Goal: Task Accomplishment & Management: Use online tool/utility

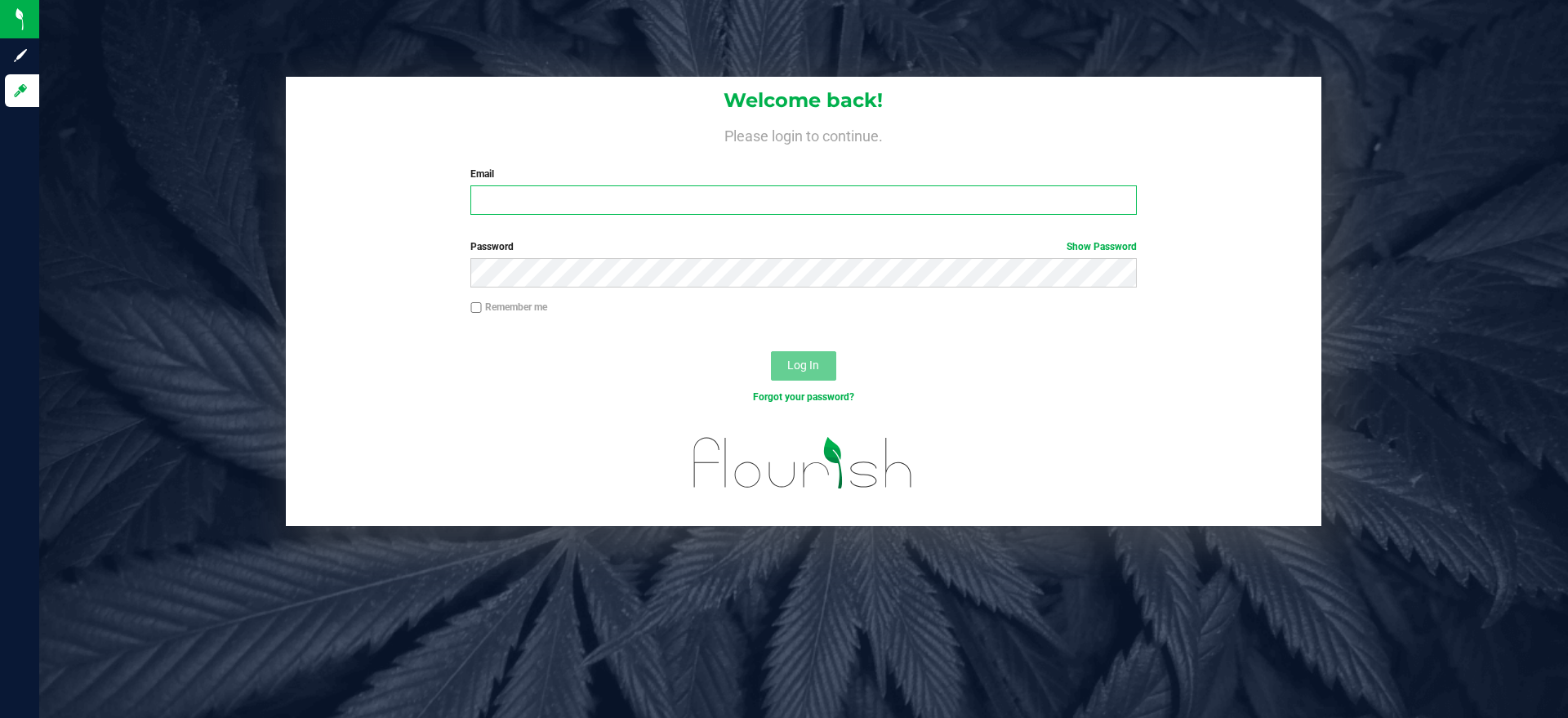
click at [542, 205] on input "Email" at bounding box center [803, 201] width 665 height 30
type input "[EMAIL_ADDRESS][DOMAIN_NAME]"
click at [771, 351] on button "Log In" at bounding box center [804, 366] width 65 height 30
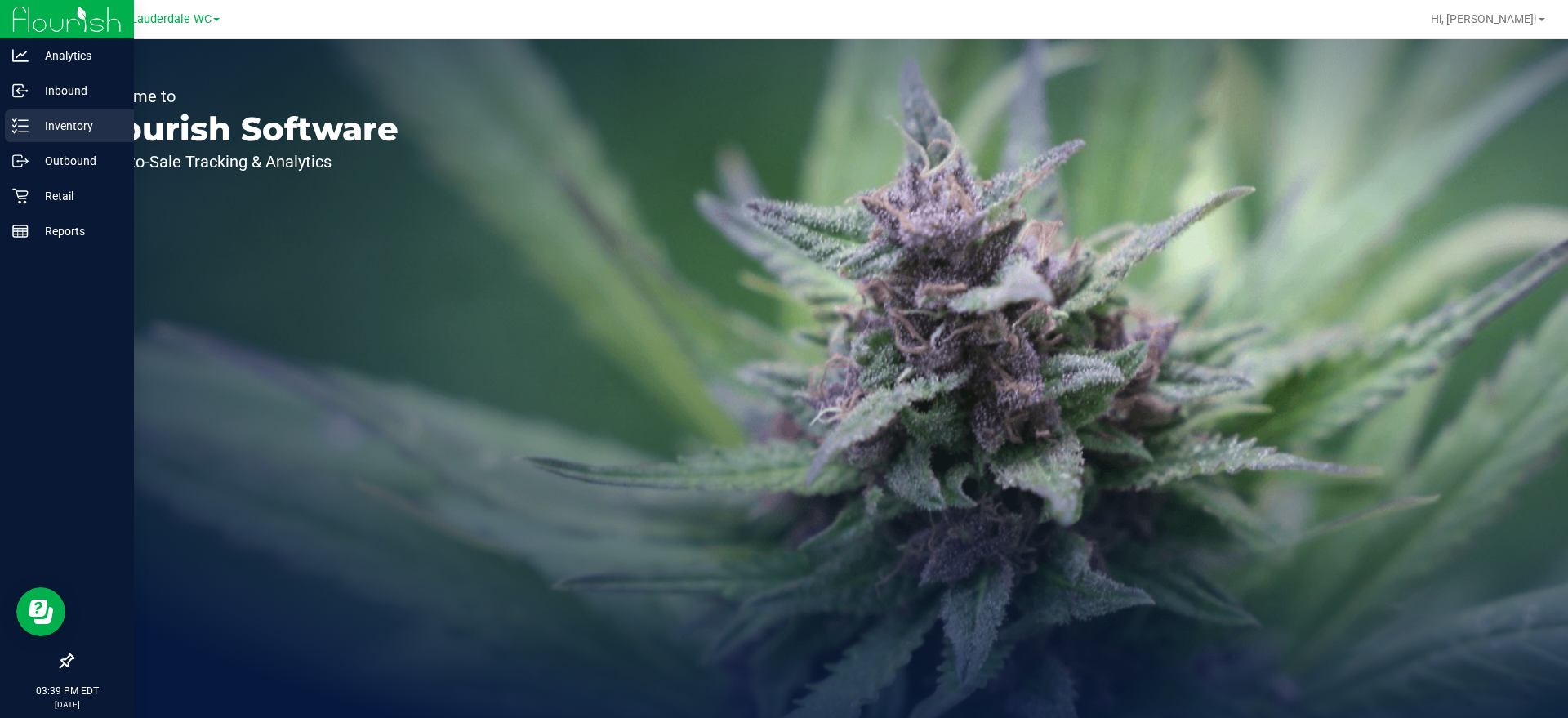
click at [28, 122] on icon at bounding box center [20, 126] width 17 height 17
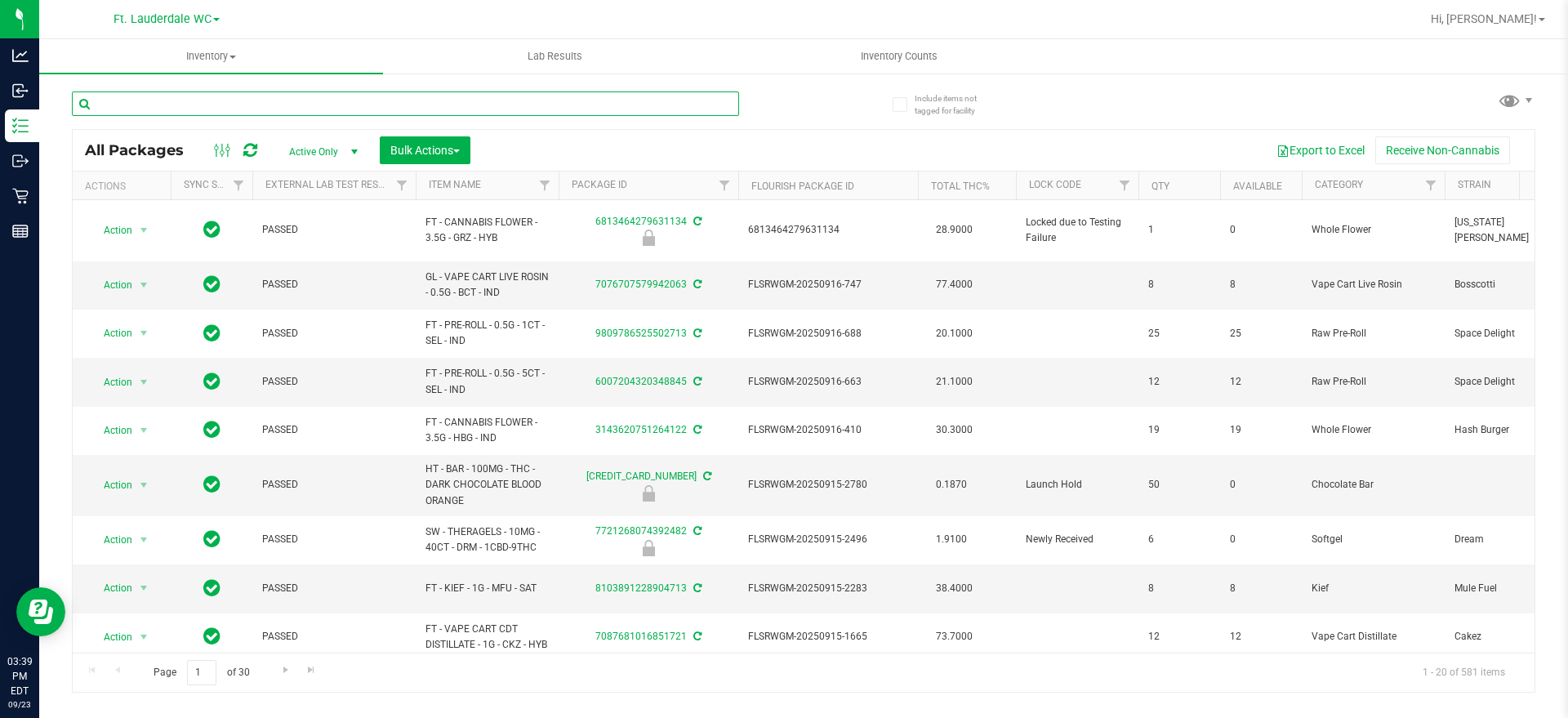
click at [204, 108] on input "text" at bounding box center [405, 103] width 667 height 24
type input "HT"
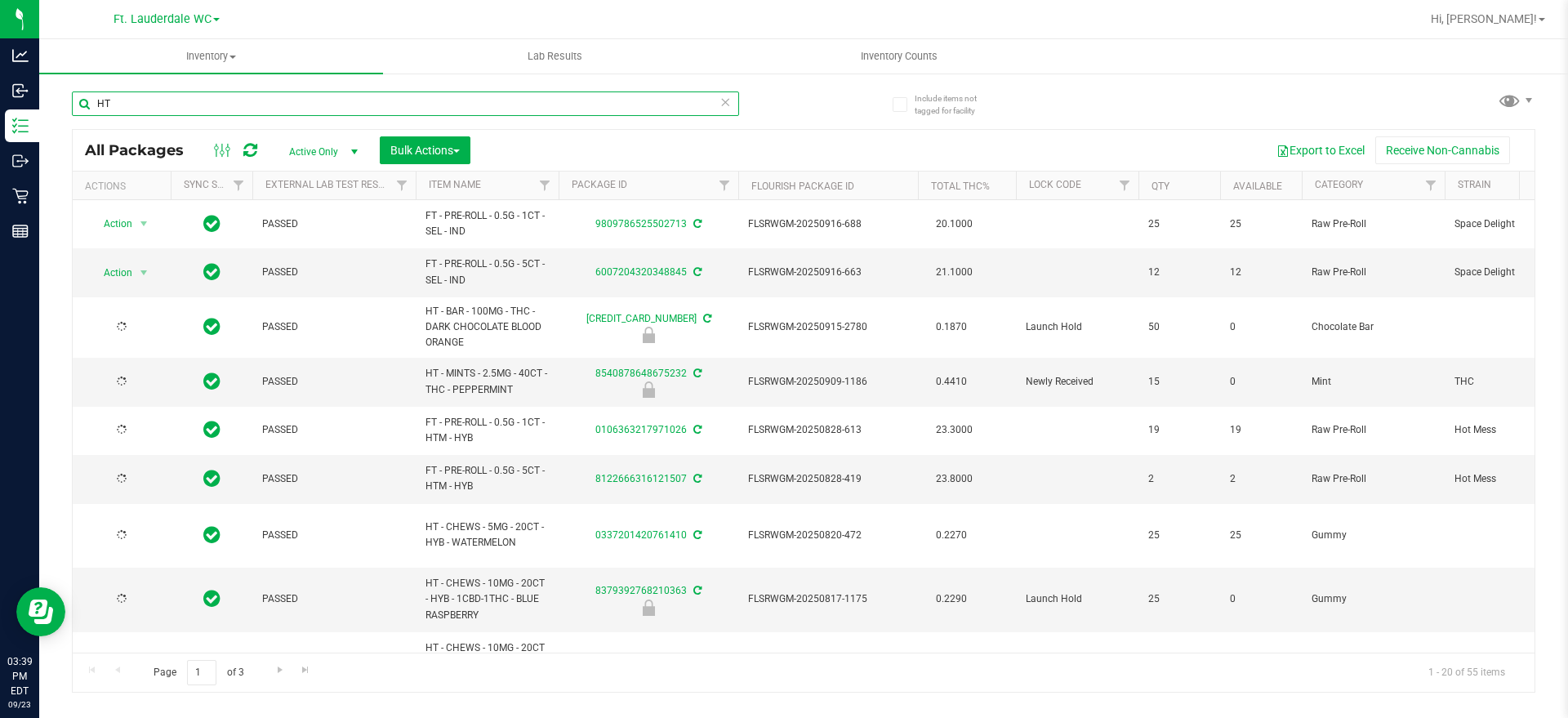
type input "[DATE]"
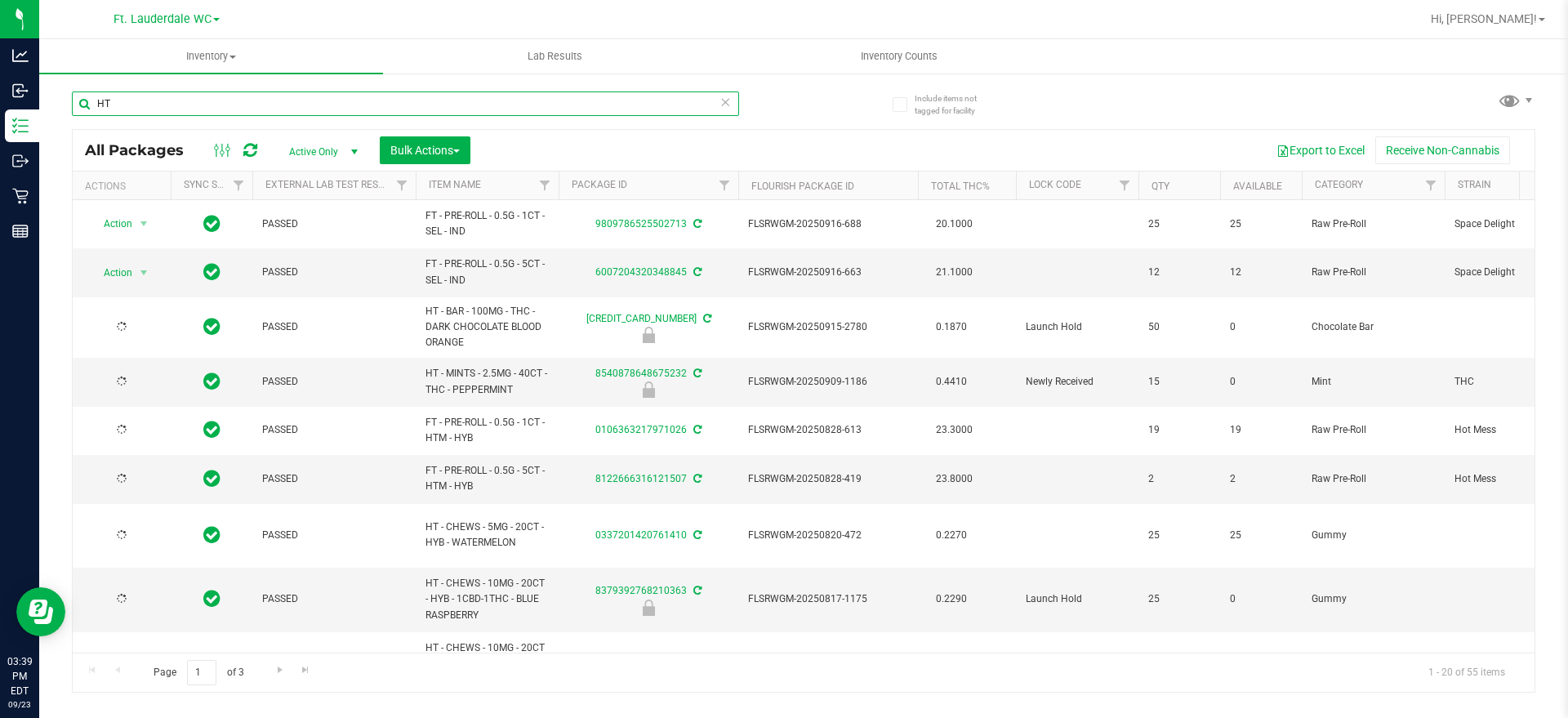
type input "[DATE]"
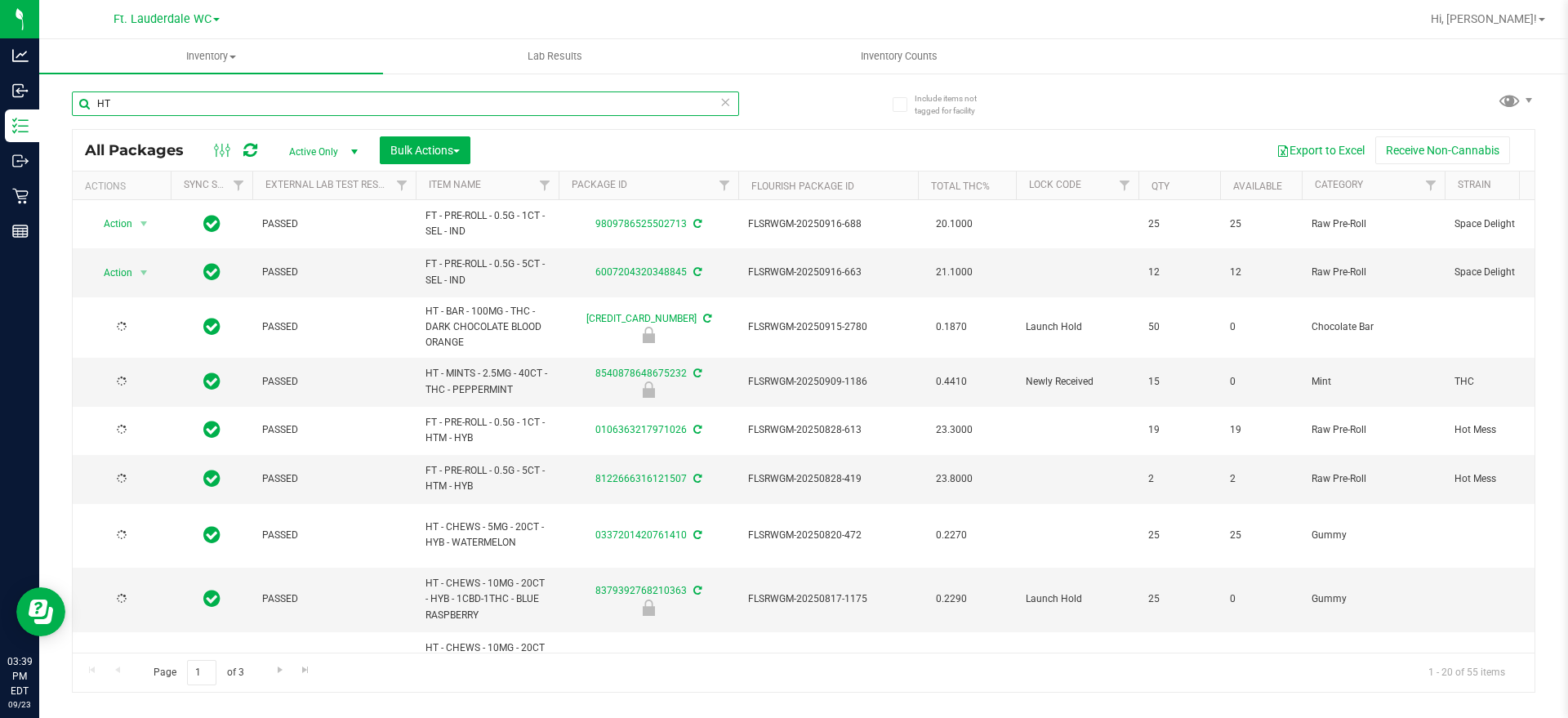
type input "[DATE]"
click at [1302, 142] on button "Export to Excel" at bounding box center [1320, 150] width 110 height 28
click at [147, 106] on input "HT" at bounding box center [405, 103] width 667 height 24
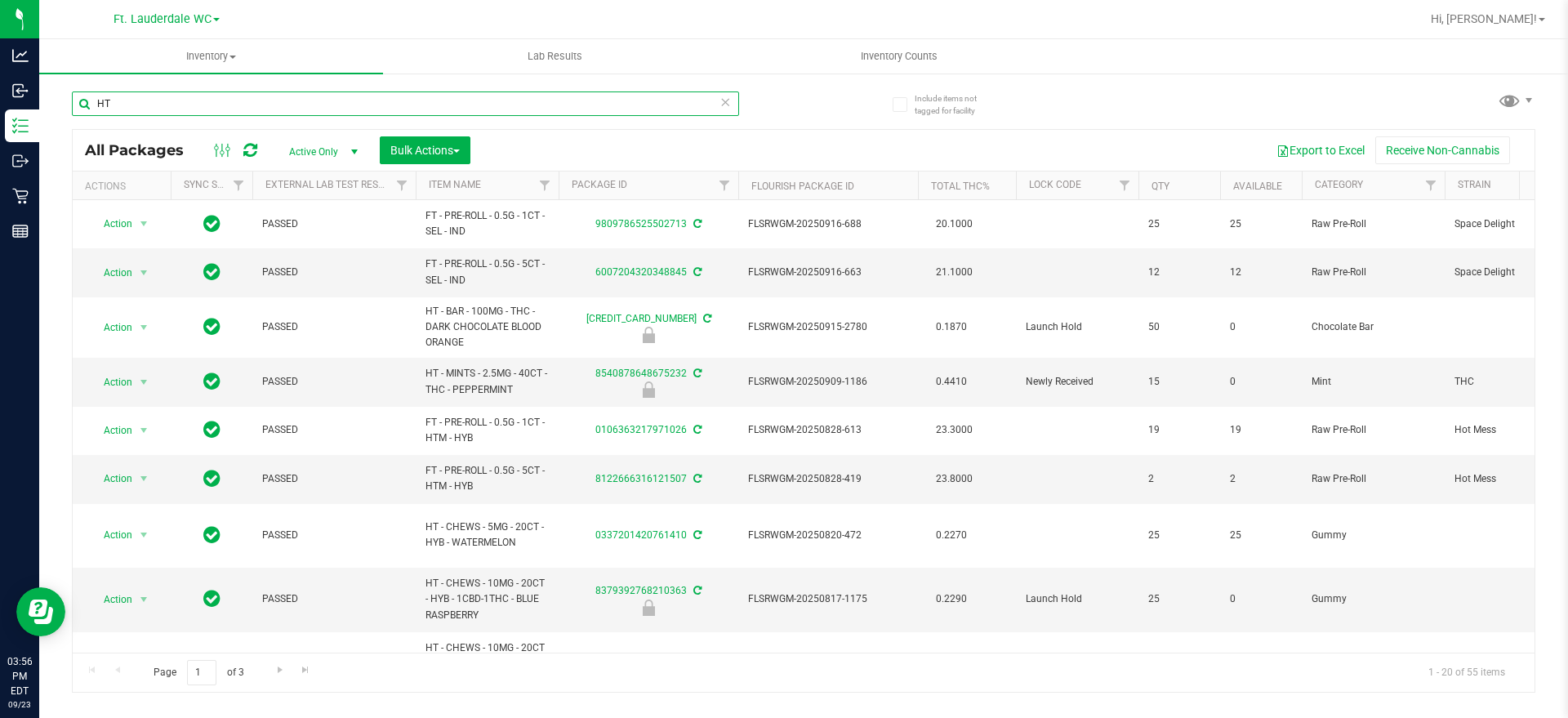
click at [147, 106] on input "HT" at bounding box center [405, 103] width 667 height 24
type input "LOZ"
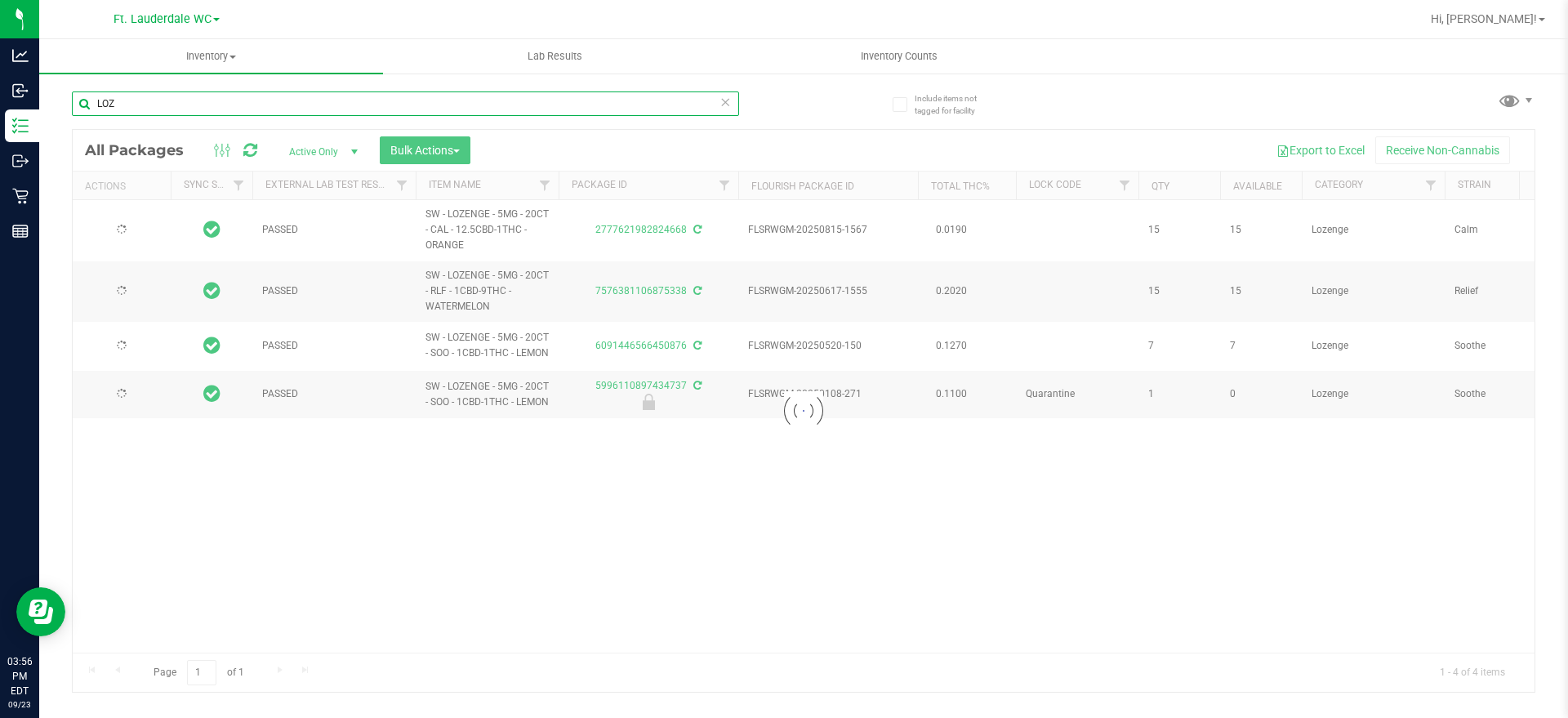
type input "[DATE]"
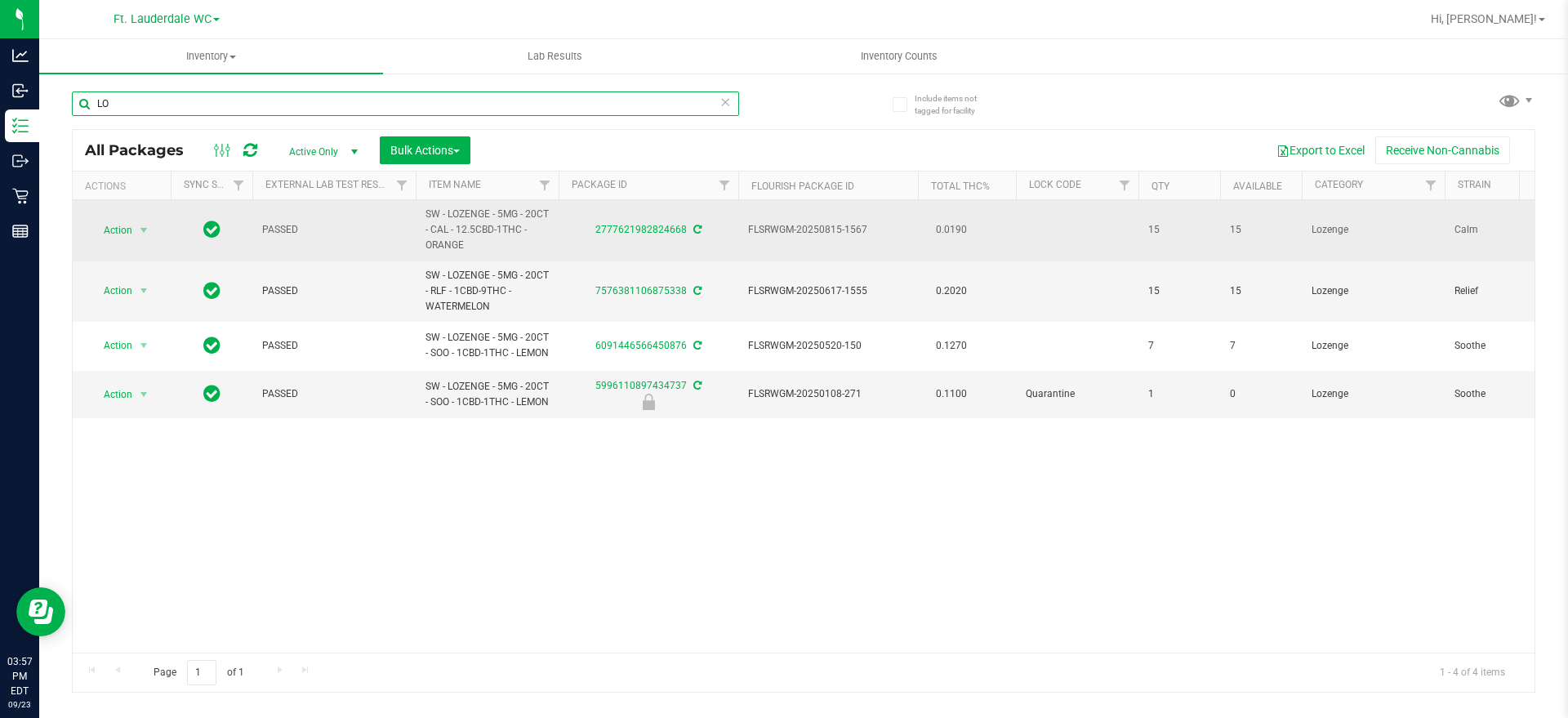
type input "L"
type input "WNA"
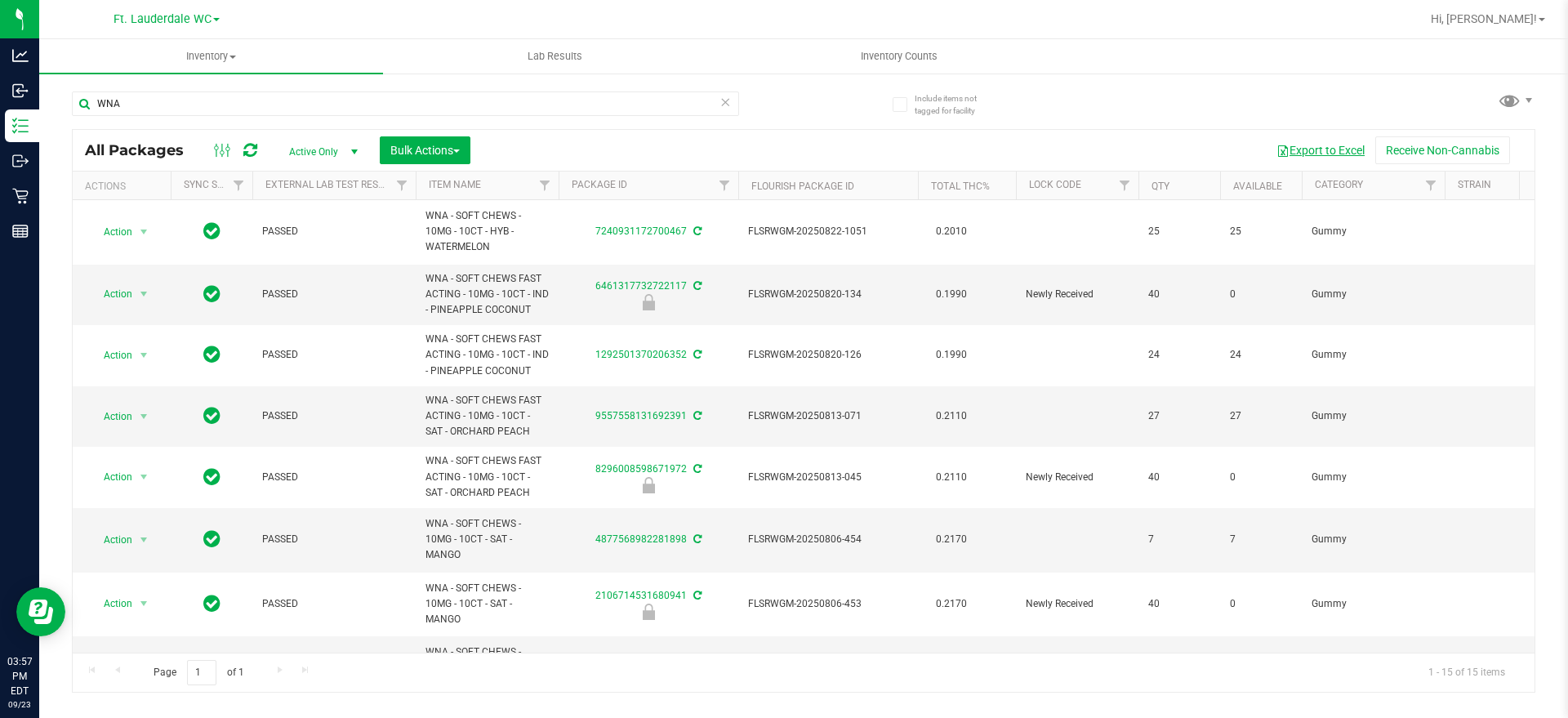
click at [1329, 147] on button "Export to Excel" at bounding box center [1320, 150] width 110 height 28
click at [1525, 17] on span "Hi, [PERSON_NAME]!" at bounding box center [1483, 19] width 106 height 13
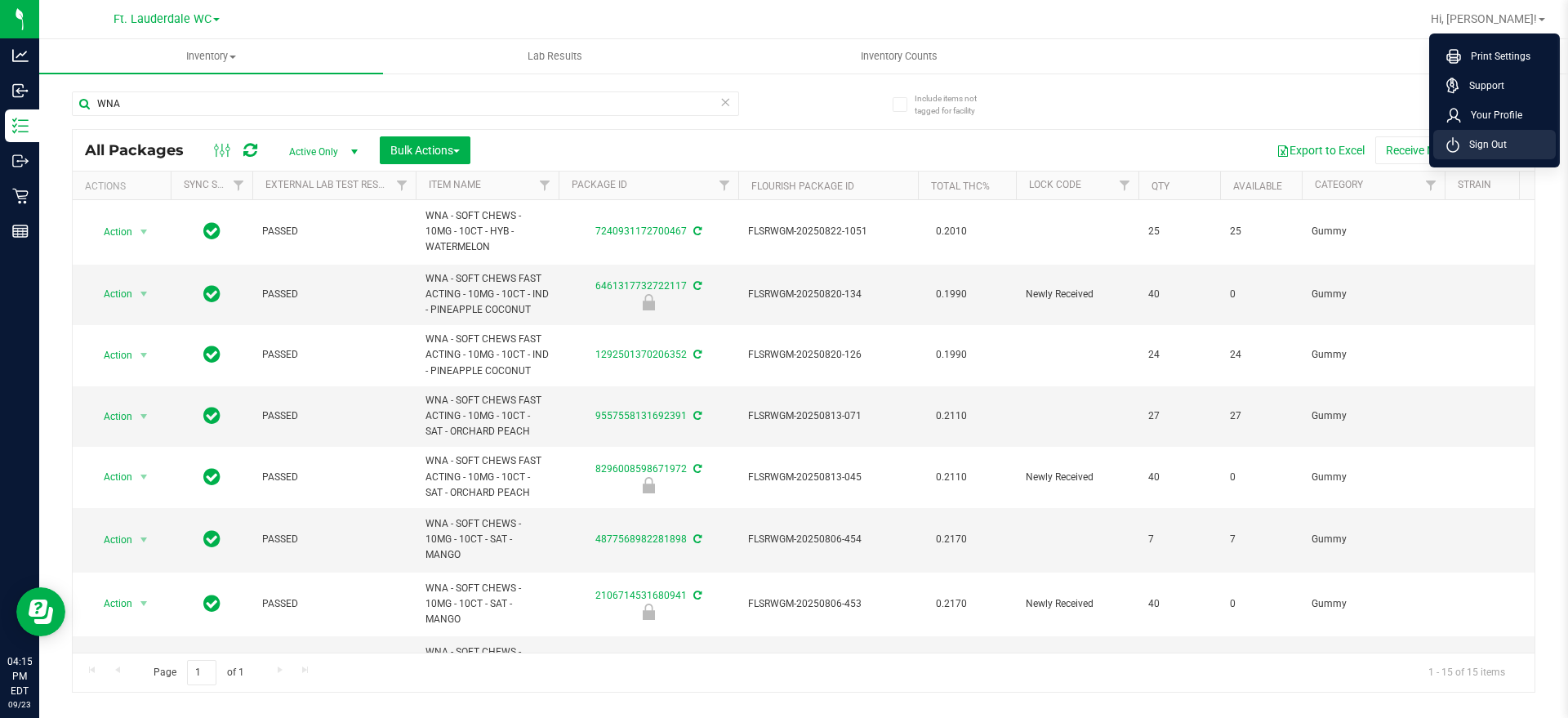
click at [1468, 155] on li "Sign Out" at bounding box center [1495, 145] width 123 height 30
